Goal: Ask a question

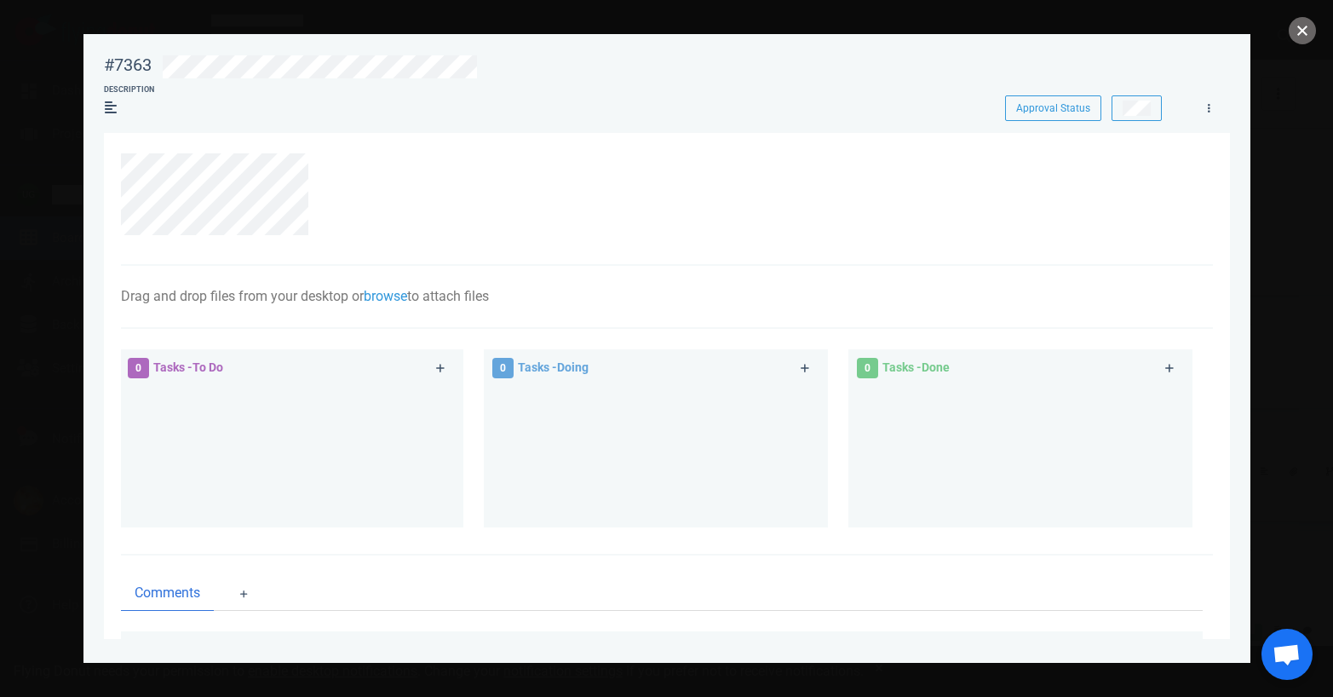
click at [1304, 23] on button "close" at bounding box center [1301, 30] width 27 height 27
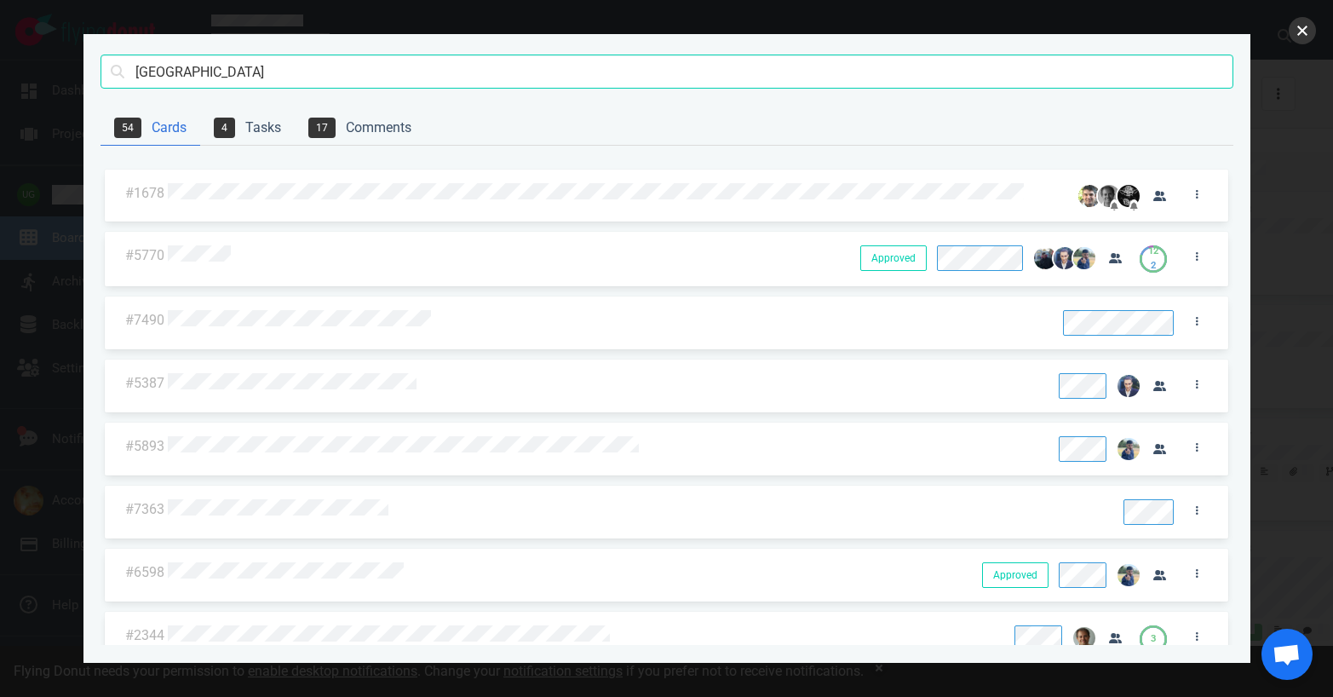
click at [1302, 37] on button "close" at bounding box center [1301, 30] width 27 height 27
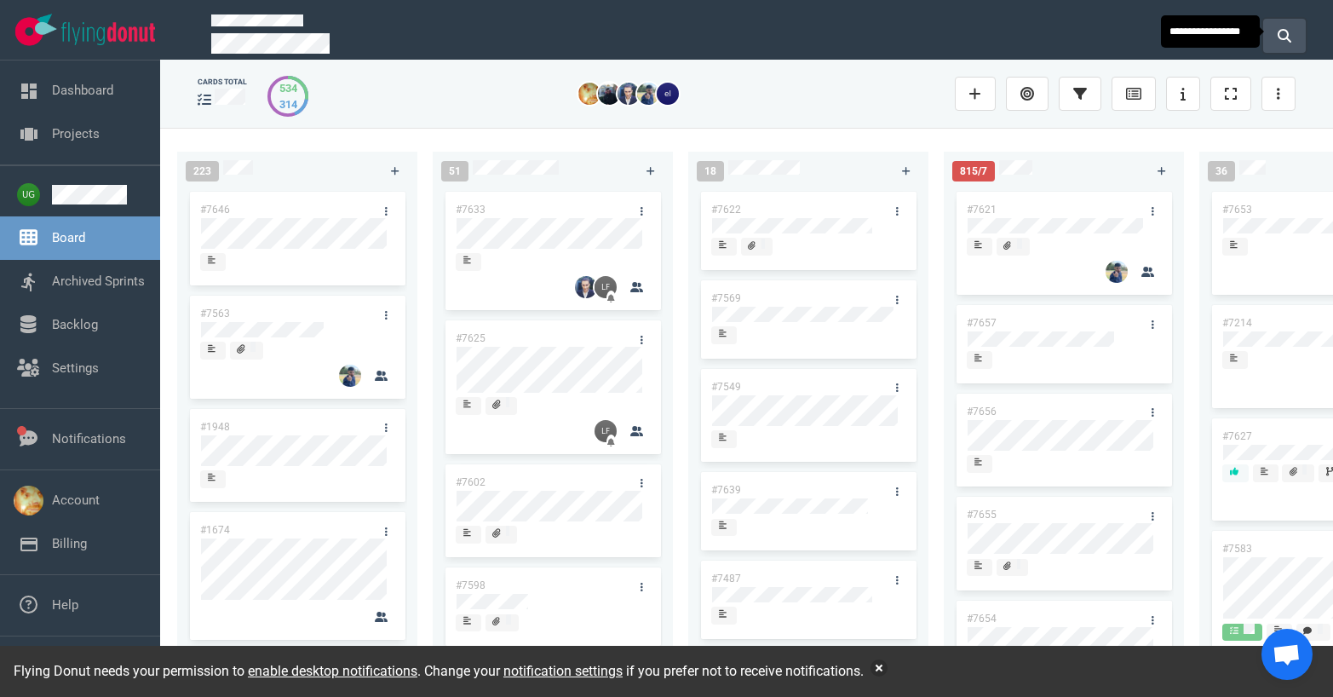
click at [1293, 36] on button at bounding box center [1284, 36] width 43 height 34
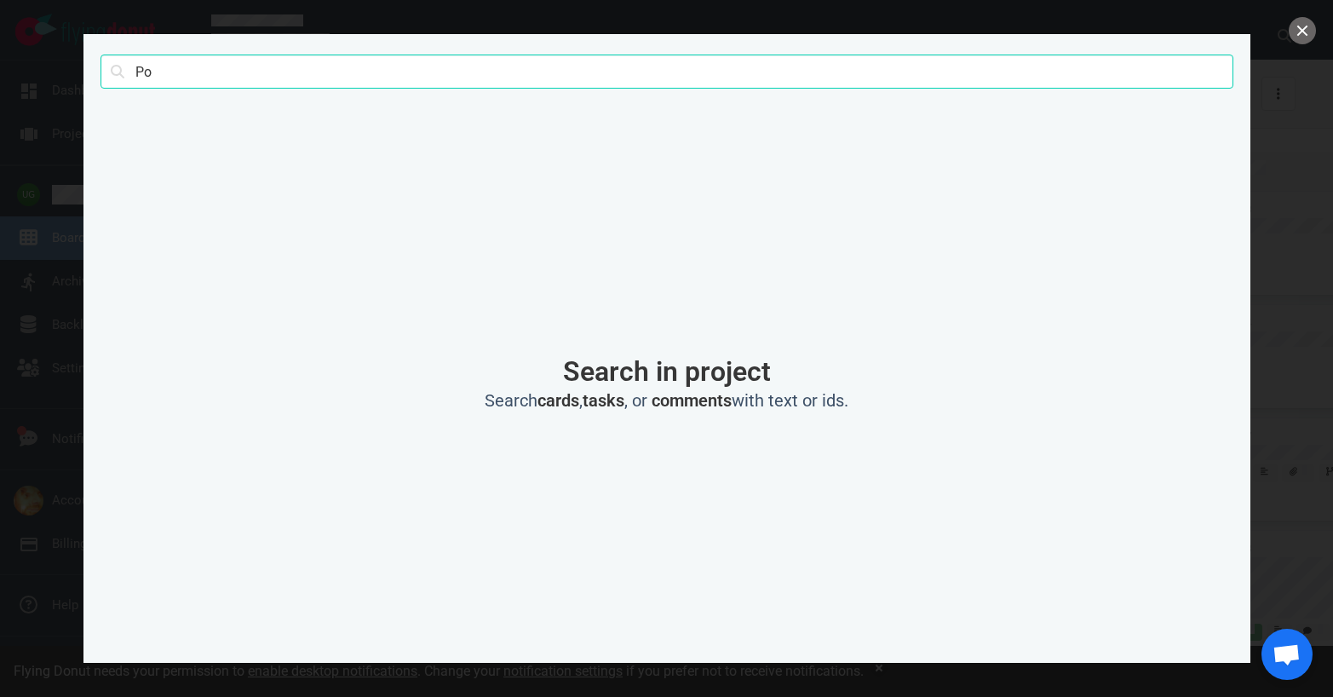
type input "P"
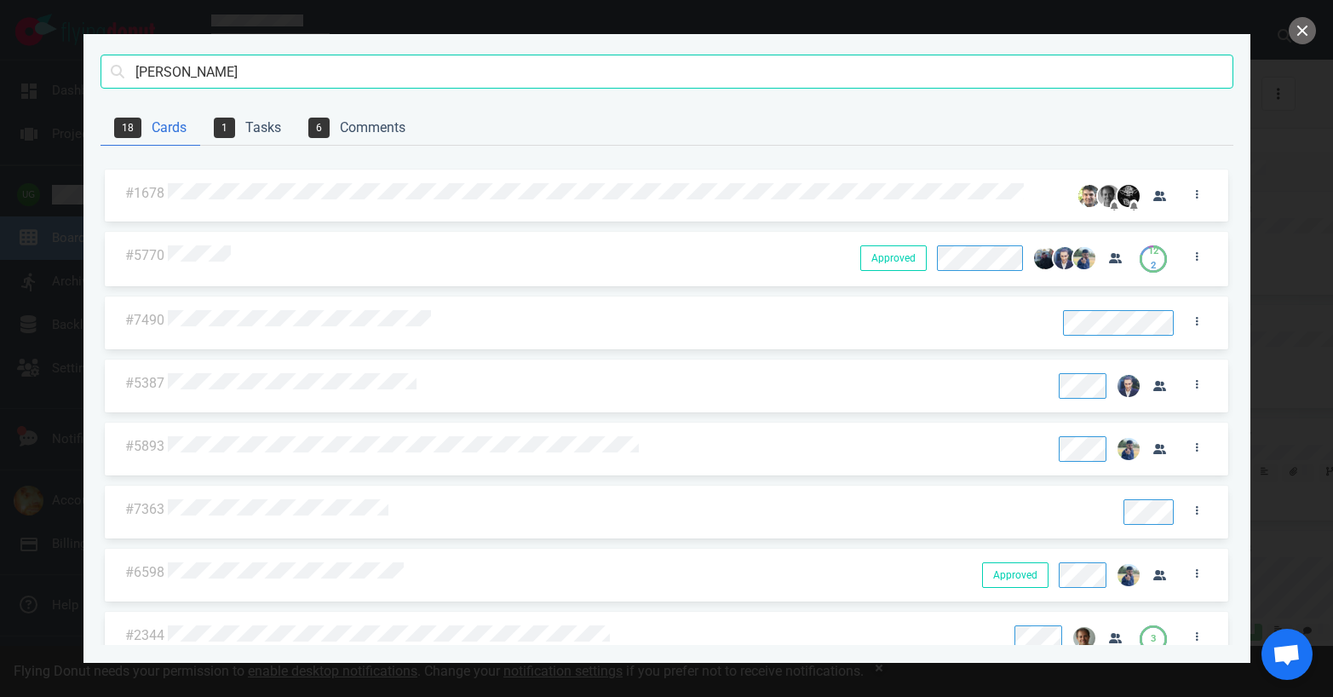
type input "[PERSON_NAME]"
click button "Search" at bounding box center [0, 0] width 0 height 0
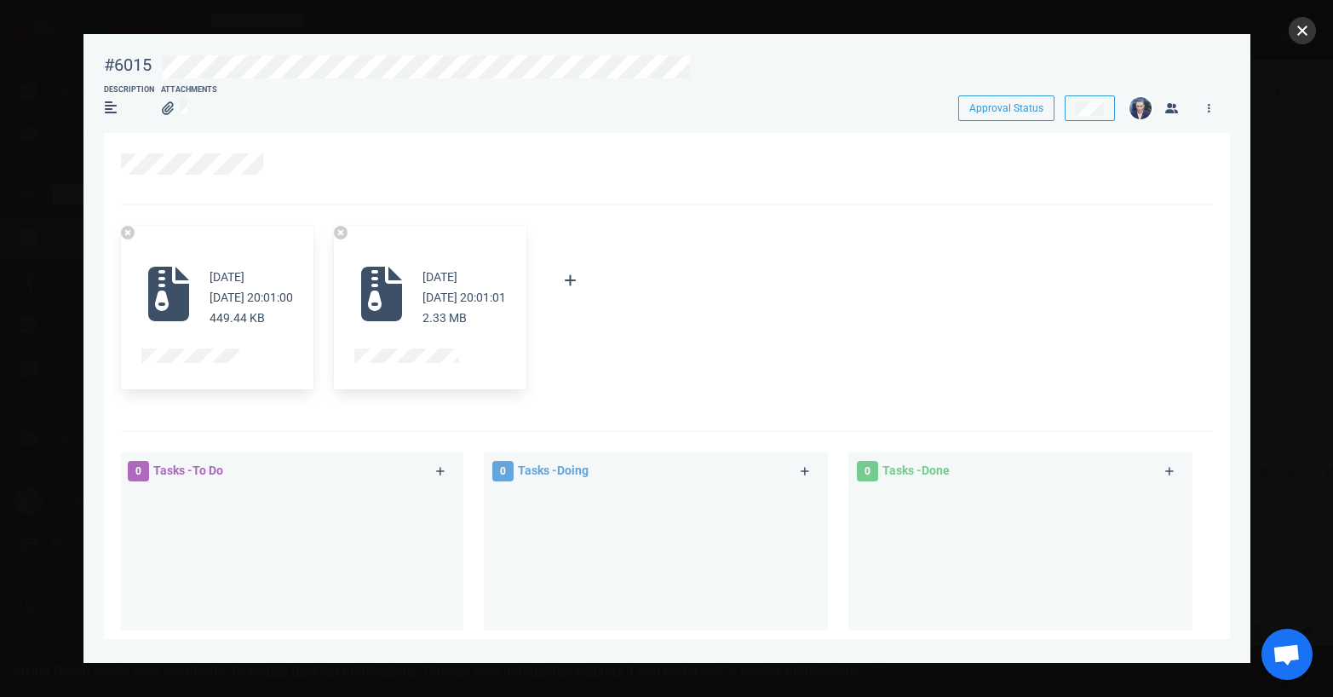
click at [1312, 32] on button "close" at bounding box center [1301, 30] width 27 height 27
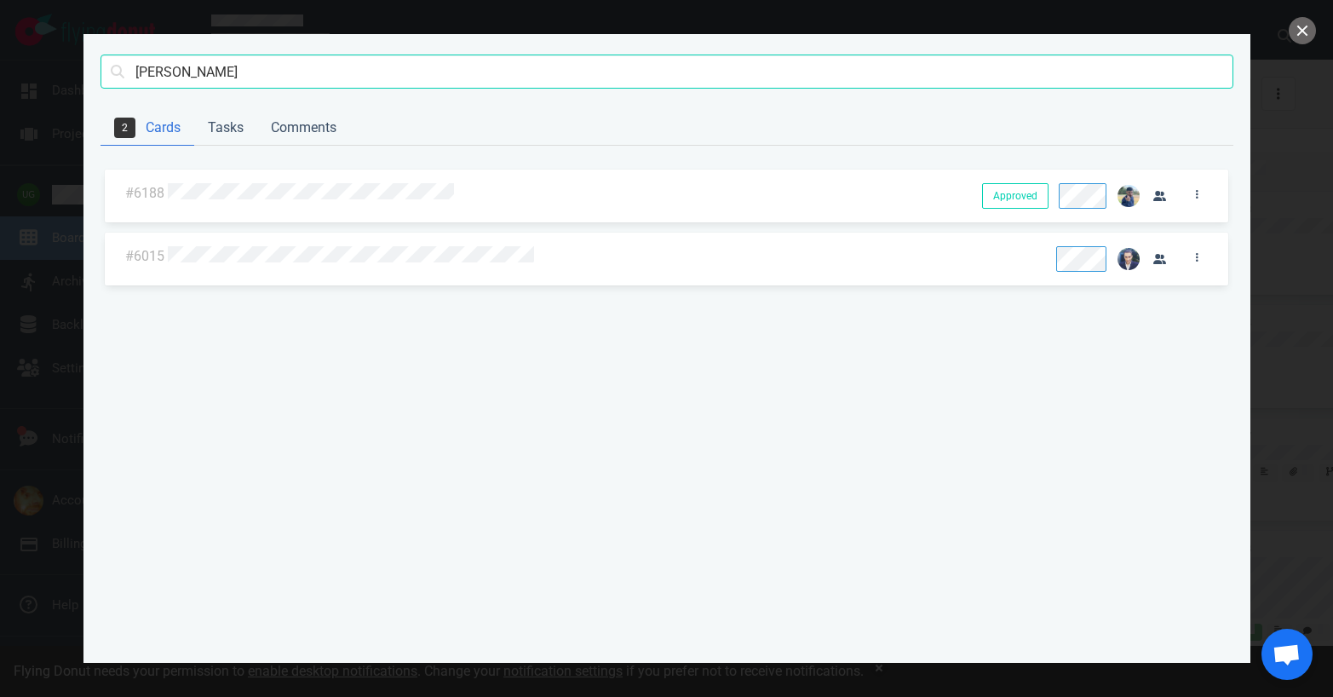
click at [571, 195] on div at bounding box center [565, 194] width 794 height 22
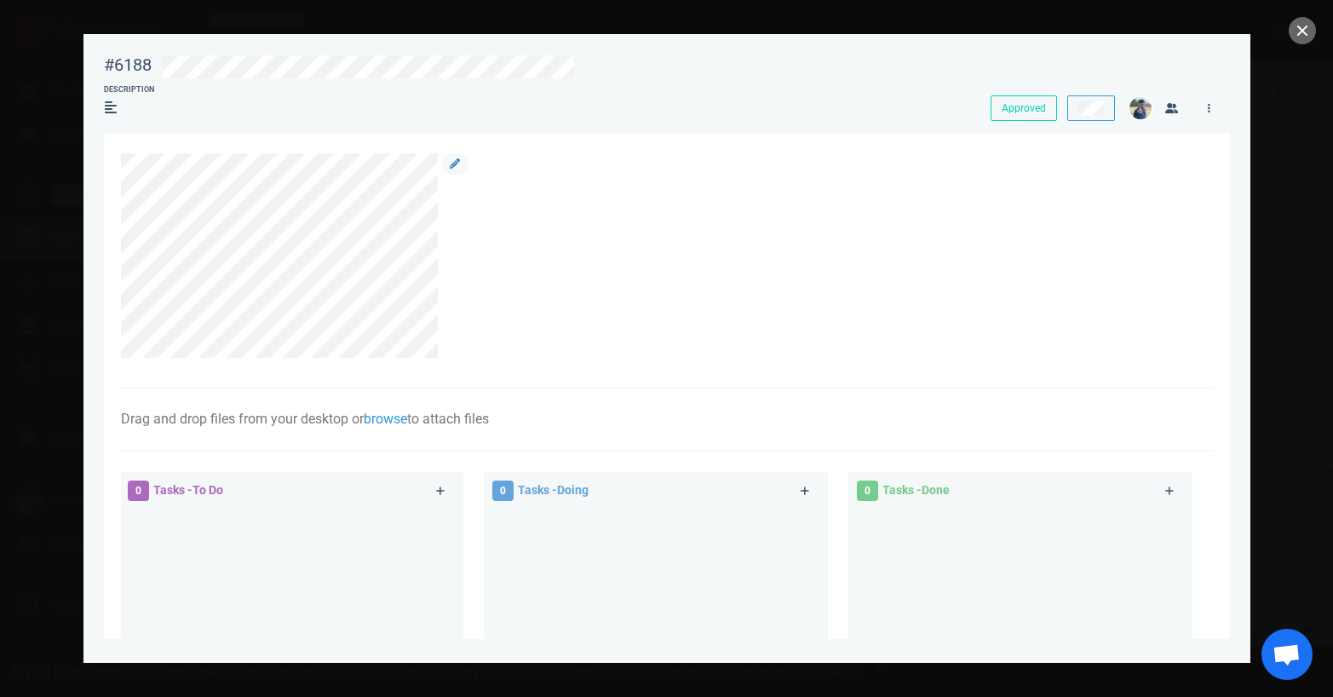
click at [464, 293] on div at bounding box center [453, 255] width 31 height 204
click at [457, 298] on div at bounding box center [453, 255] width 31 height 204
click at [381, 304] on div at bounding box center [657, 255] width 1073 height 204
